Goal: Communication & Community: Answer question/provide support

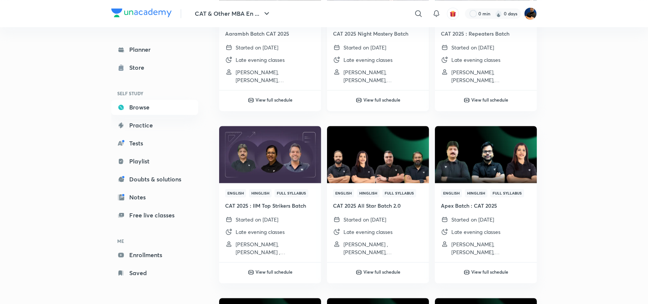
scroll to position [1386, 0]
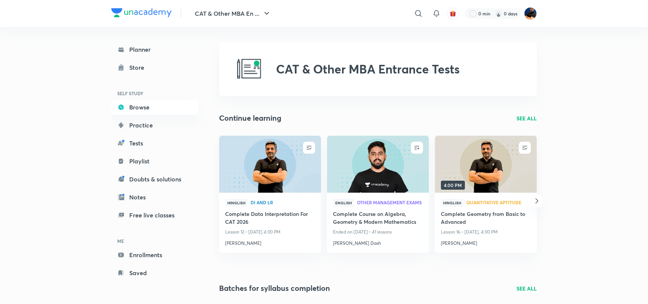
click at [536, 9] on picture at bounding box center [530, 13] width 13 height 13
click at [527, 12] on img at bounding box center [530, 13] width 13 height 13
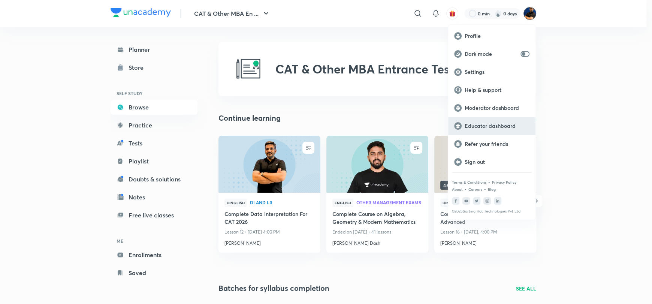
click at [476, 127] on p "Educator dashboard" at bounding box center [496, 125] width 65 height 7
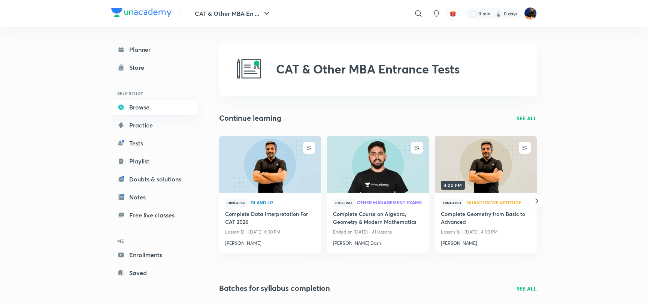
click at [143, 105] on link "Browse" at bounding box center [154, 107] width 87 height 15
click at [141, 50] on link "Planner" at bounding box center [154, 49] width 87 height 15
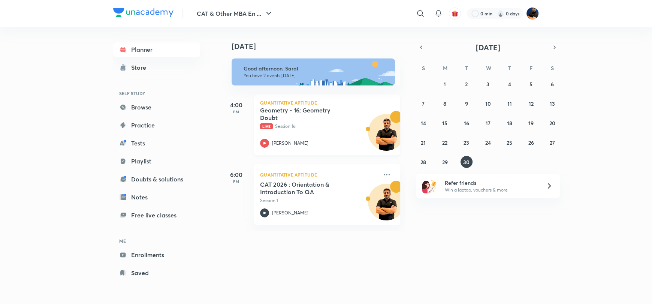
click at [308, 125] on p "Live Session 16" at bounding box center [319, 126] width 118 height 7
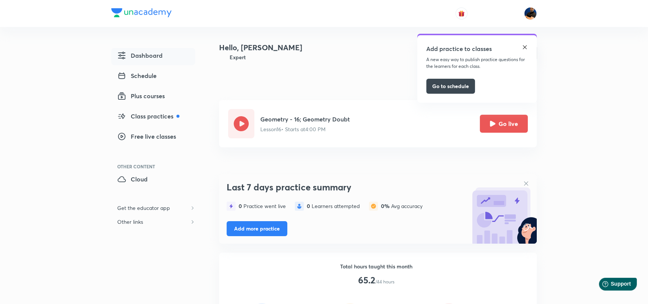
click at [526, 46] on img at bounding box center [525, 47] width 6 height 6
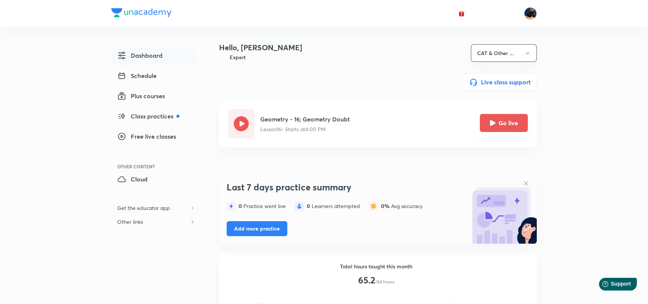
click at [504, 125] on button "Go live" at bounding box center [504, 123] width 48 height 18
